Goal: Task Accomplishment & Management: Manage account settings

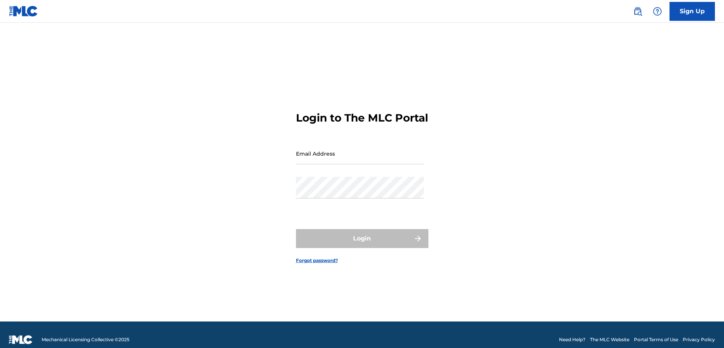
click at [318, 163] on input "Email Address" at bounding box center [360, 154] width 128 height 22
type input "[PERSON_NAME][EMAIL_ADDRESS][DOMAIN_NAME]"
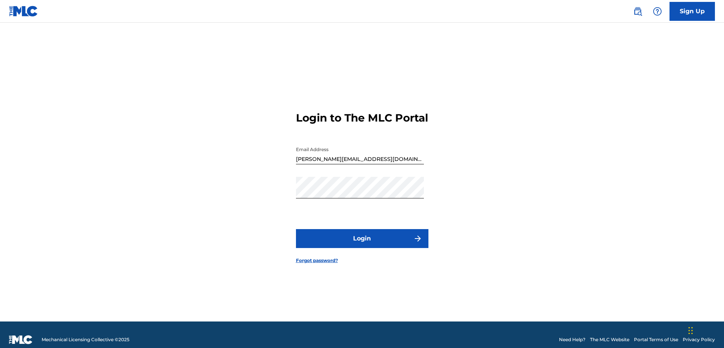
click at [319, 241] on button "Login" at bounding box center [362, 238] width 132 height 19
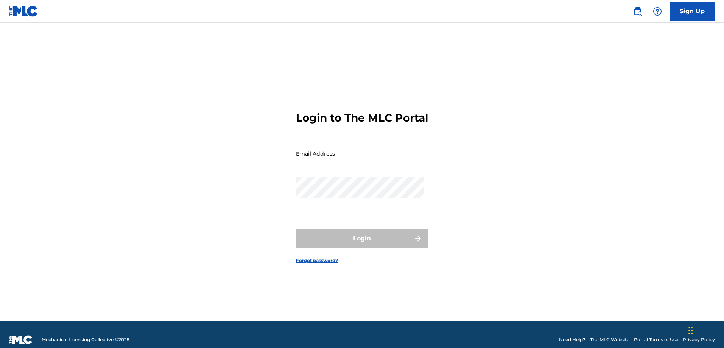
click at [347, 157] on input "Email Address" at bounding box center [360, 154] width 128 height 22
type input "[PERSON_NAME][EMAIL_ADDRESS][DOMAIN_NAME]"
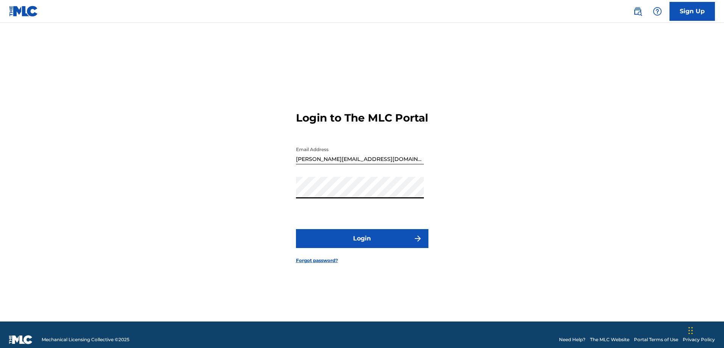
click at [326, 241] on button "Login" at bounding box center [362, 238] width 132 height 19
